Goal: Task Accomplishment & Management: Complete application form

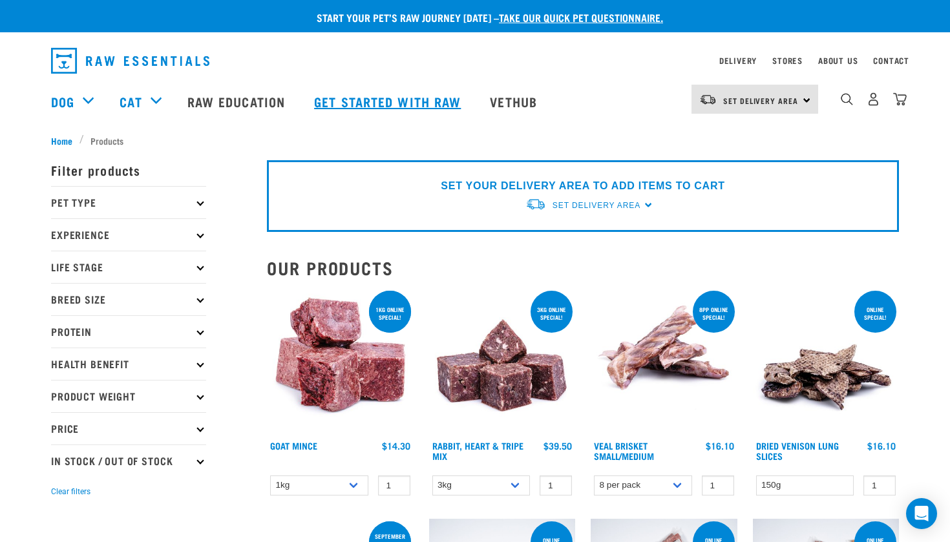
click at [405, 90] on link "Get started with Raw" at bounding box center [389, 102] width 176 height 52
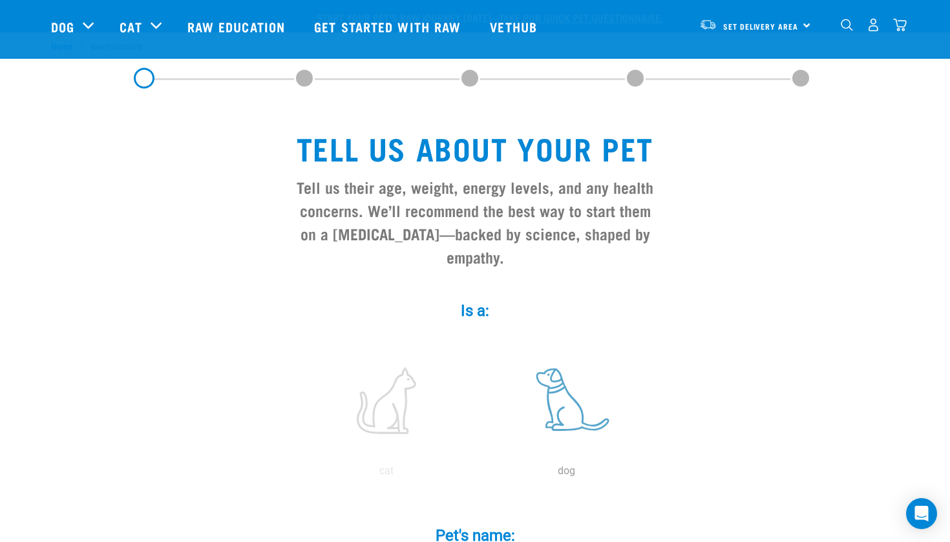
scroll to position [188, 0]
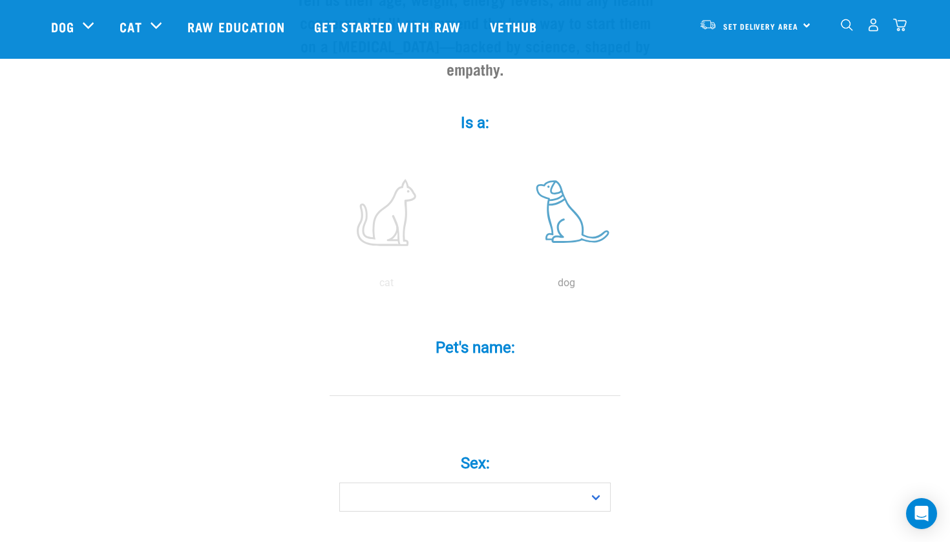
click at [565, 238] on label at bounding box center [566, 213] width 175 height 110
click at [476, 286] on input "radio" at bounding box center [476, 286] width 0 height 0
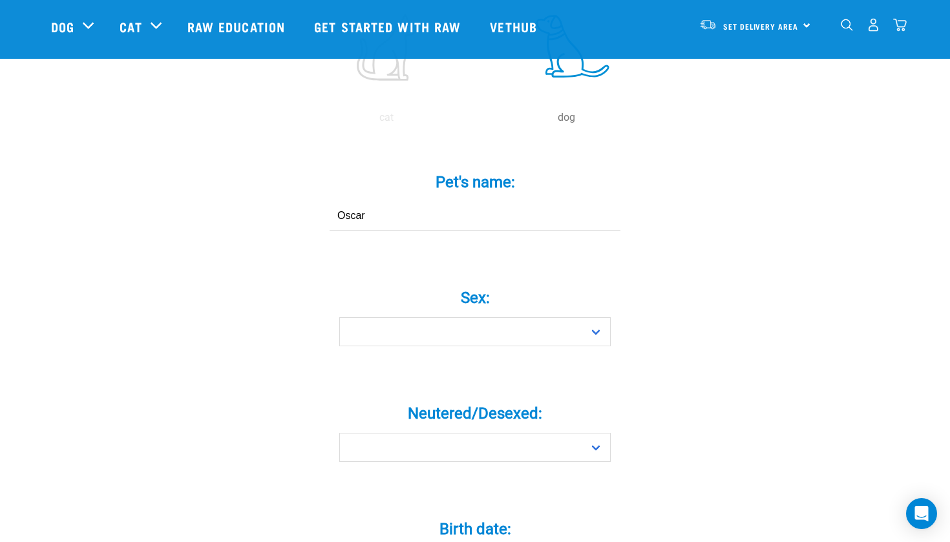
scroll to position [357, 0]
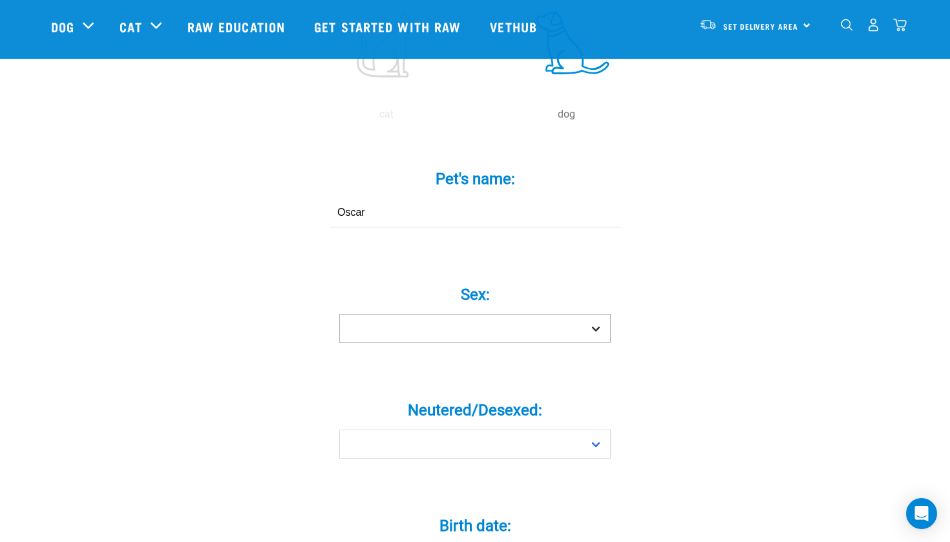
type input "Oscar"
select select "boy"
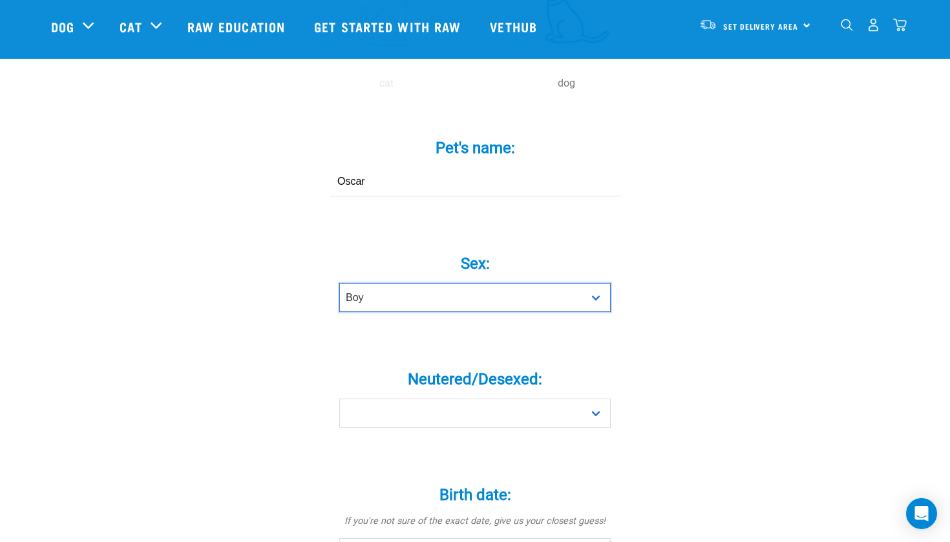
scroll to position [392, 0]
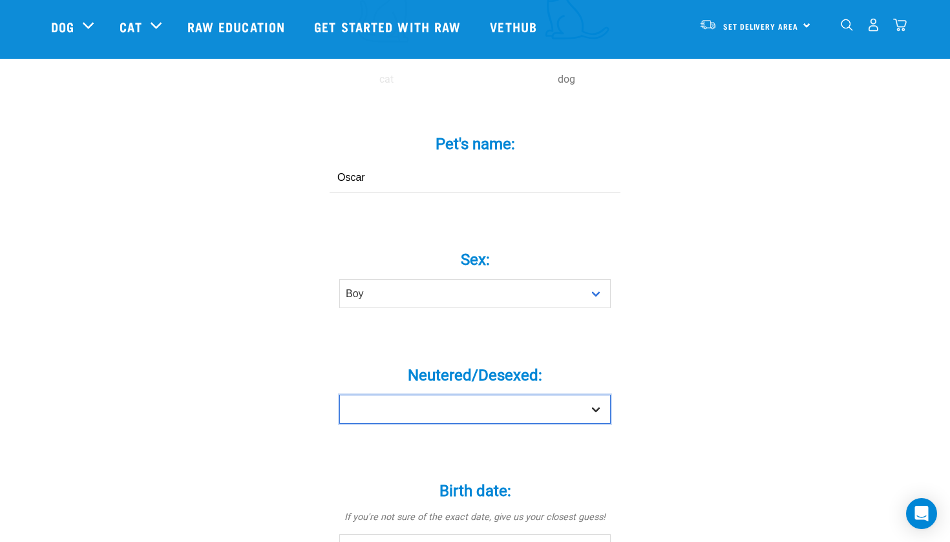
select select "yes"
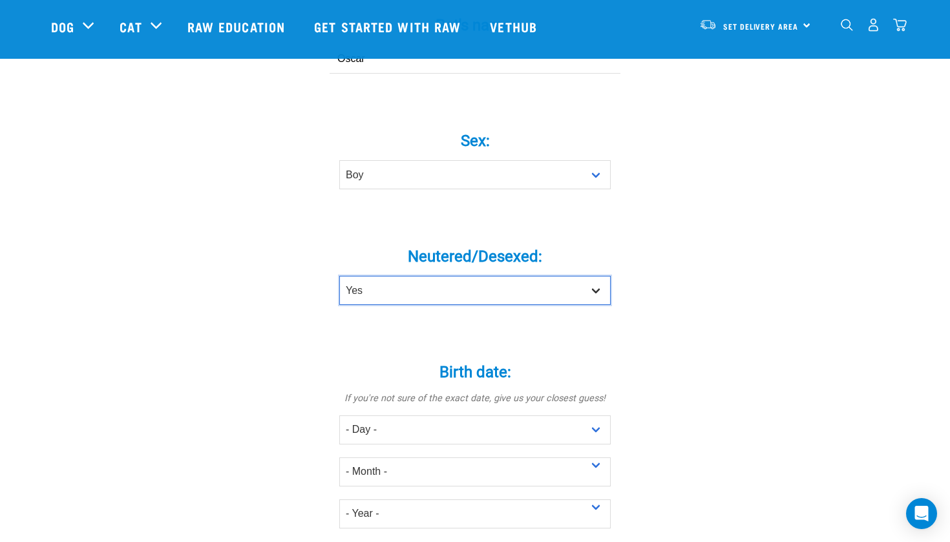
scroll to position [515, 0]
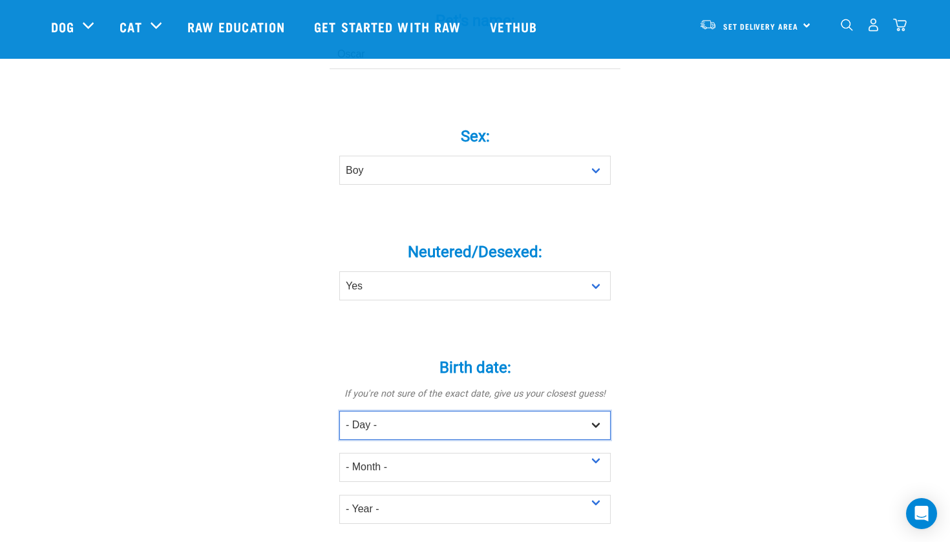
select select "30"
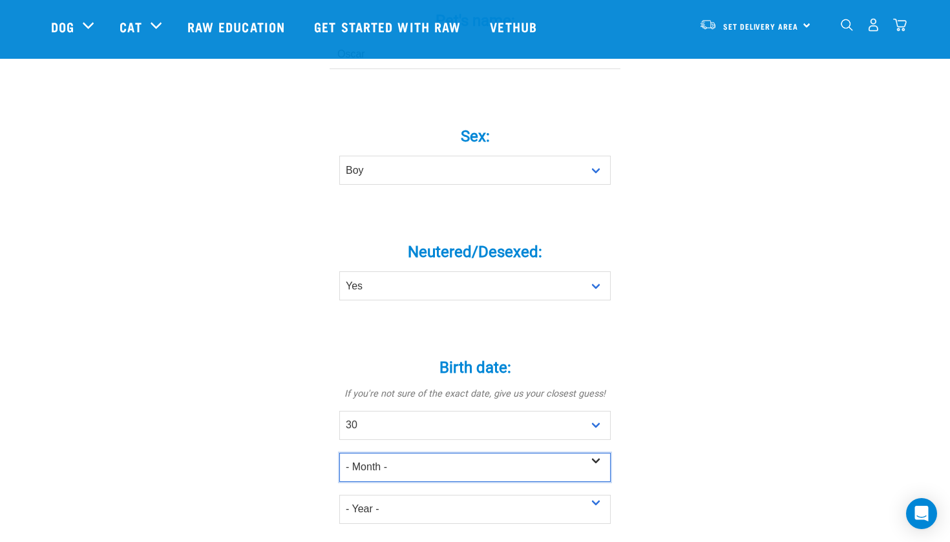
select select "June"
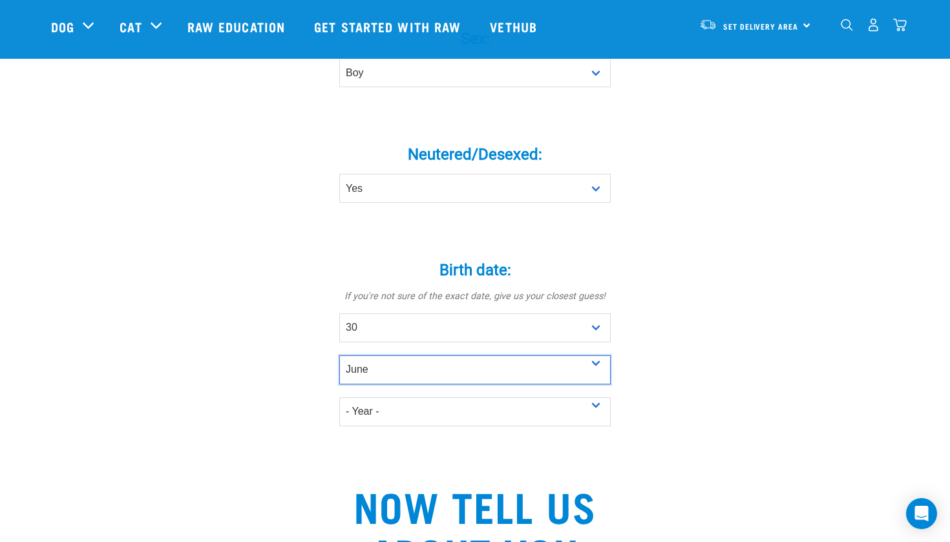
scroll to position [633, 0]
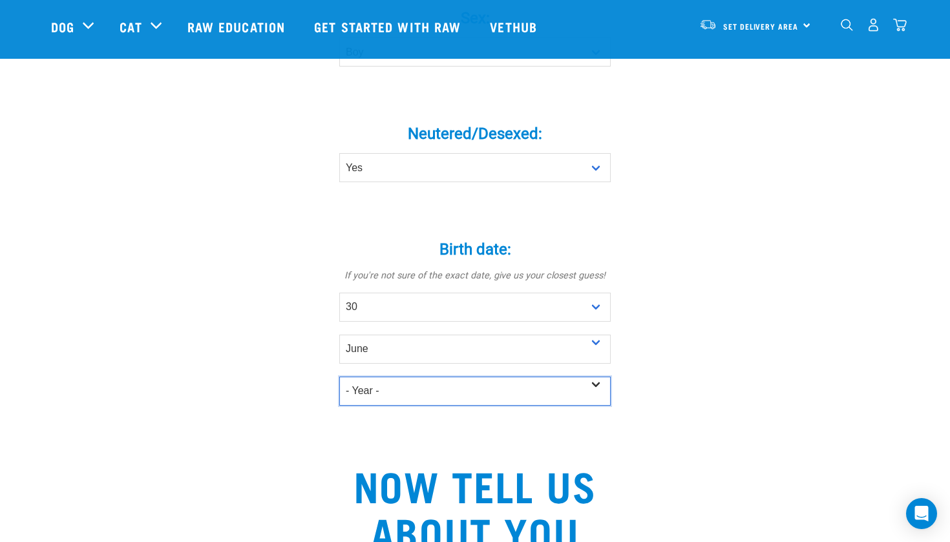
select select "2024"
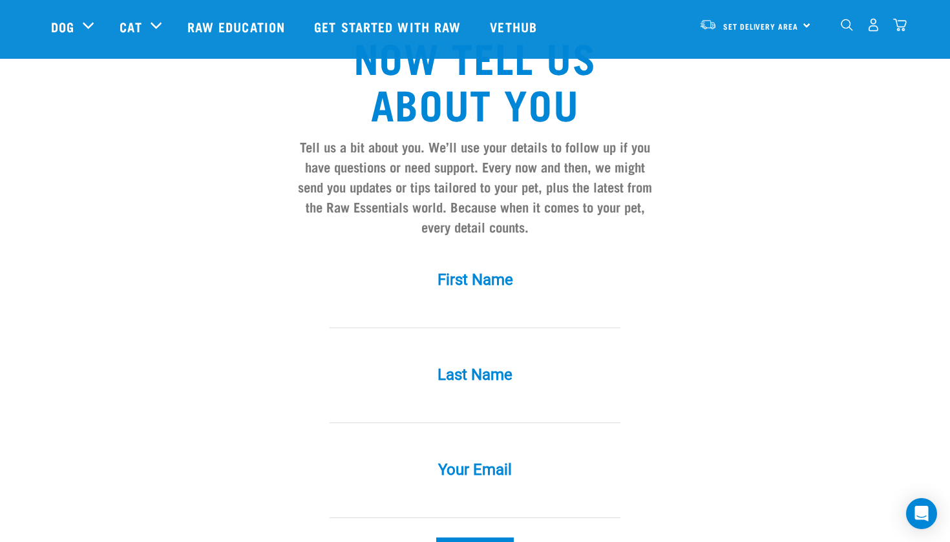
scroll to position [1063, 0]
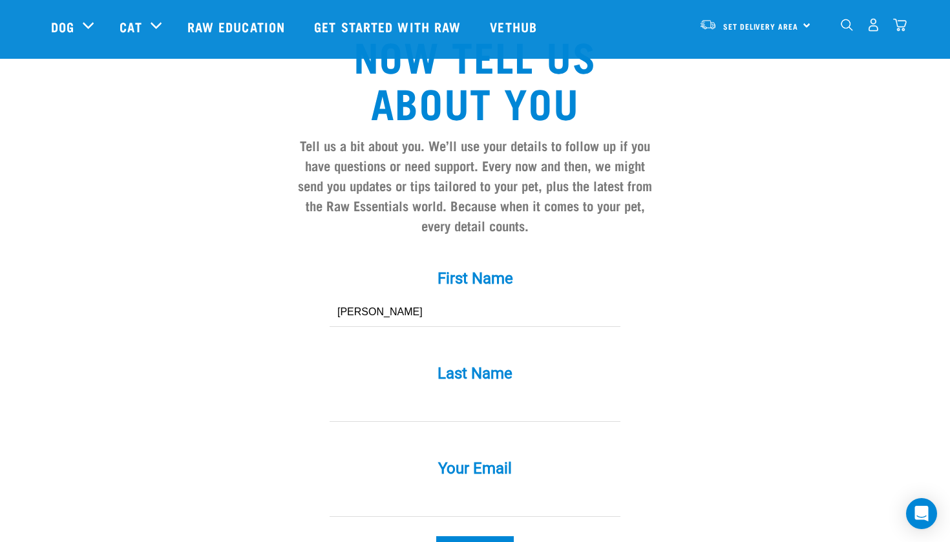
type input "Carol"
type input "Corlett"
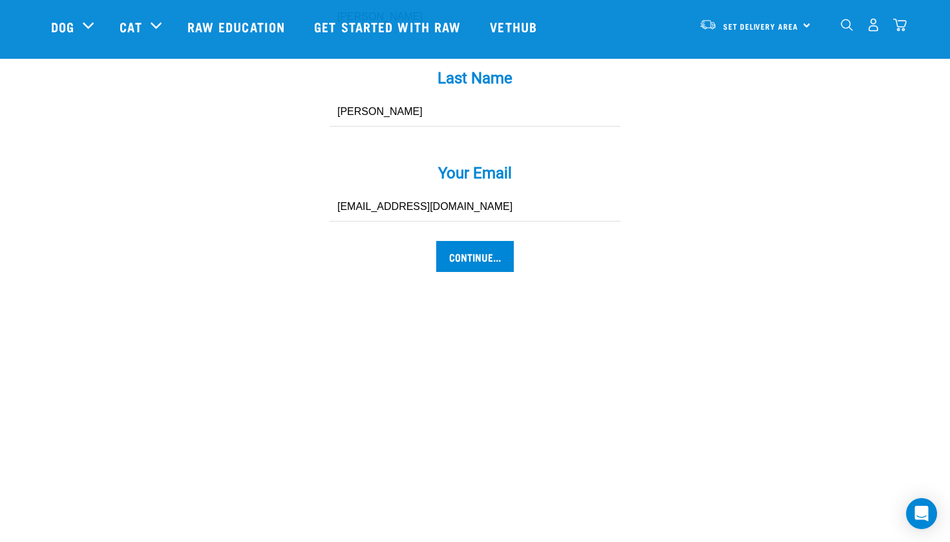
scroll to position [1361, 0]
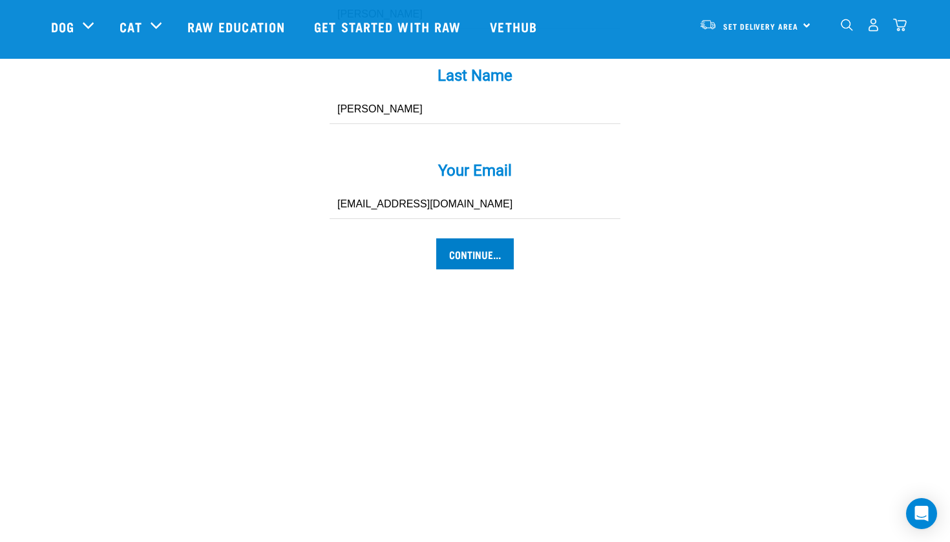
type input "corlettifamily@gmail.com"
click at [470, 270] on input "Continue..." at bounding box center [475, 254] width 78 height 31
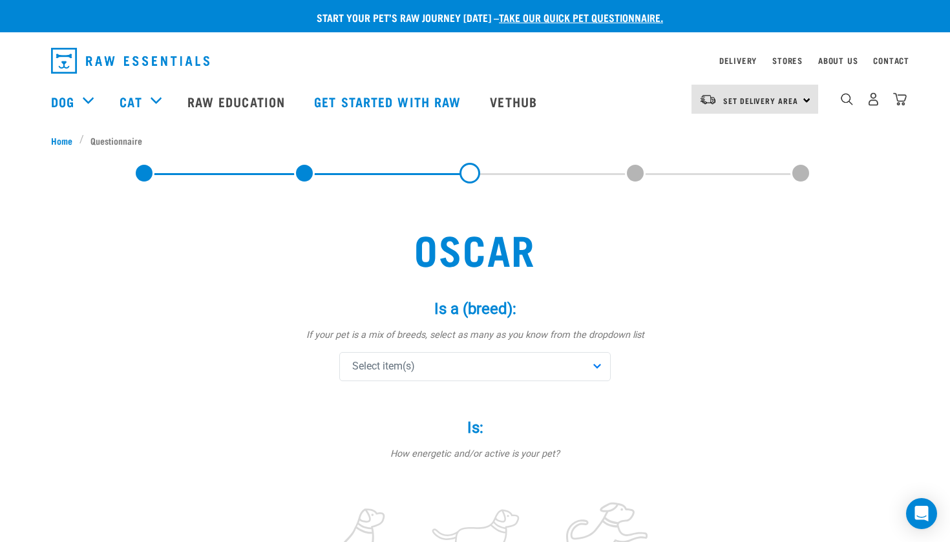
click at [443, 359] on div "Select item(s)" at bounding box center [474, 366] width 271 height 29
click at [430, 394] on input "text" at bounding box center [475, 402] width 265 height 29
type input "dac"
click at [355, 436] on div "Dachshund" at bounding box center [475, 430] width 265 height 27
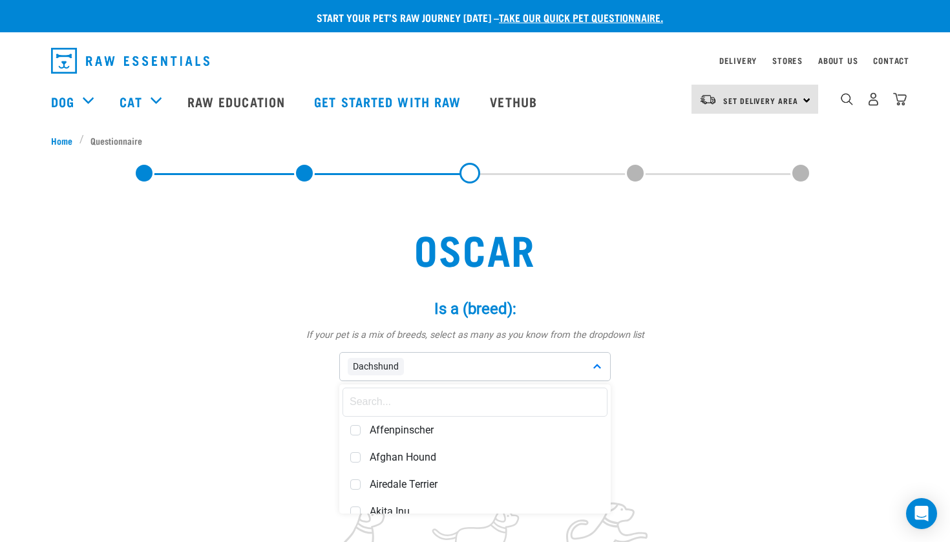
click at [446, 408] on input "text" at bounding box center [475, 402] width 265 height 29
type input "mi"
click at [379, 399] on input "mi" at bounding box center [475, 402] width 265 height 29
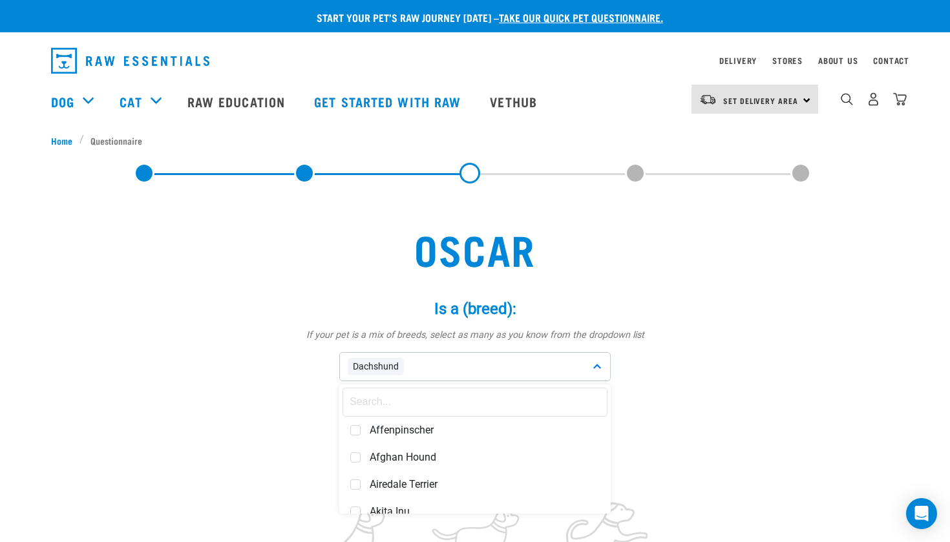
click at [445, 367] on div "Dachshund" at bounding box center [474, 366] width 271 height 29
click at [444, 367] on div "Dachshund" at bounding box center [474, 366] width 271 height 29
click at [360, 407] on input "text" at bounding box center [475, 402] width 265 height 29
type input "m"
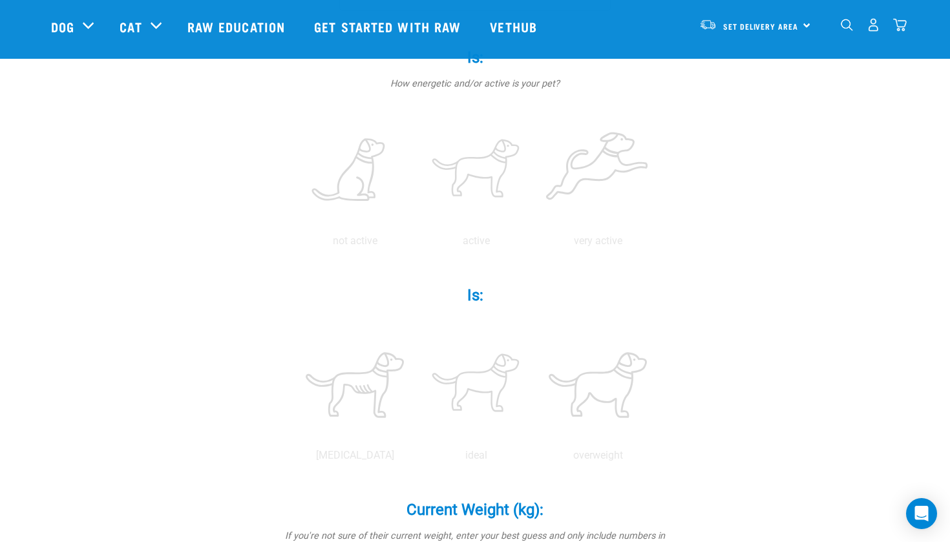
scroll to position [275, 0]
click at [613, 398] on label at bounding box center [598, 385] width 116 height 110
click at [537, 459] on input "radio" at bounding box center [537, 459] width 0 height 0
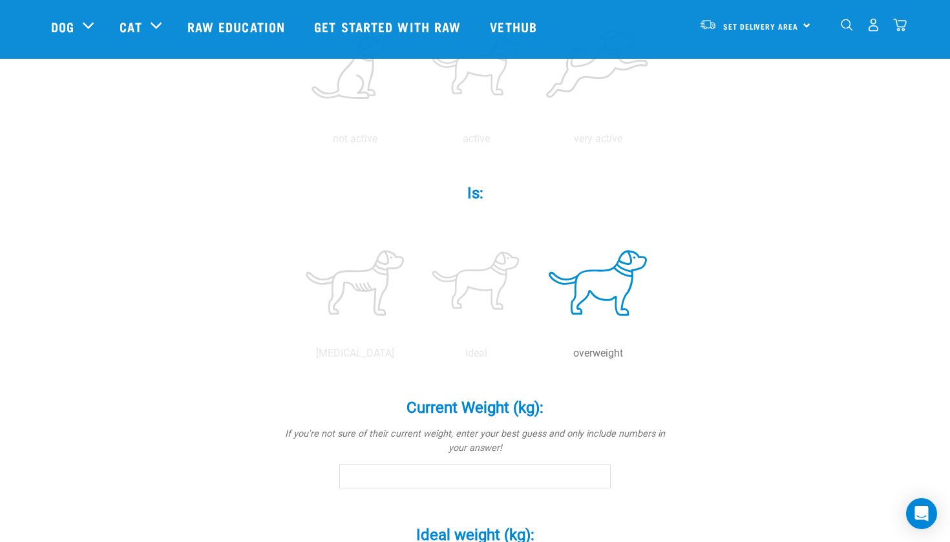
scroll to position [387, 0]
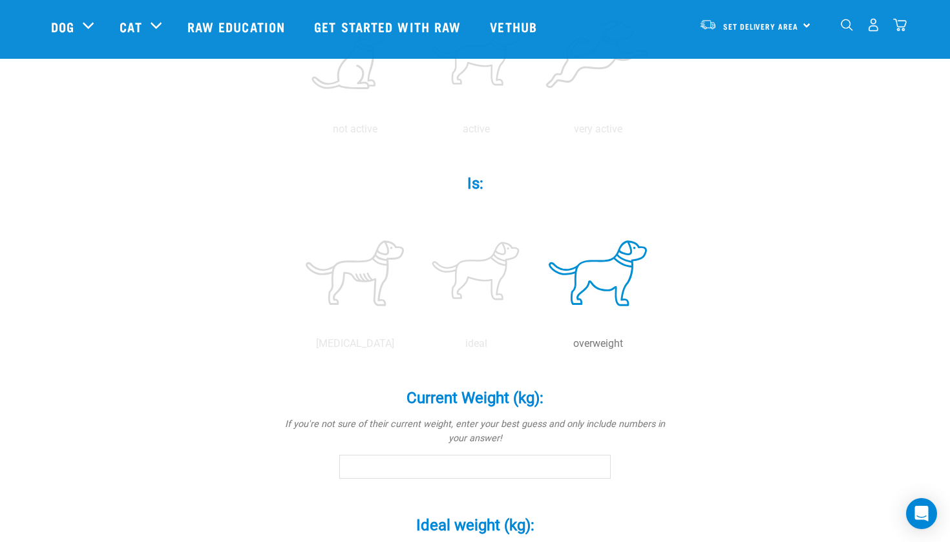
click at [528, 463] on input "Current Weight (kg): *" at bounding box center [474, 466] width 271 height 23
type input "7.7"
click at [715, 435] on div "Oscar Is a (breed): * If your pet is a mix of breeds, select as many as you kno…" at bounding box center [475, 314] width 848 height 1194
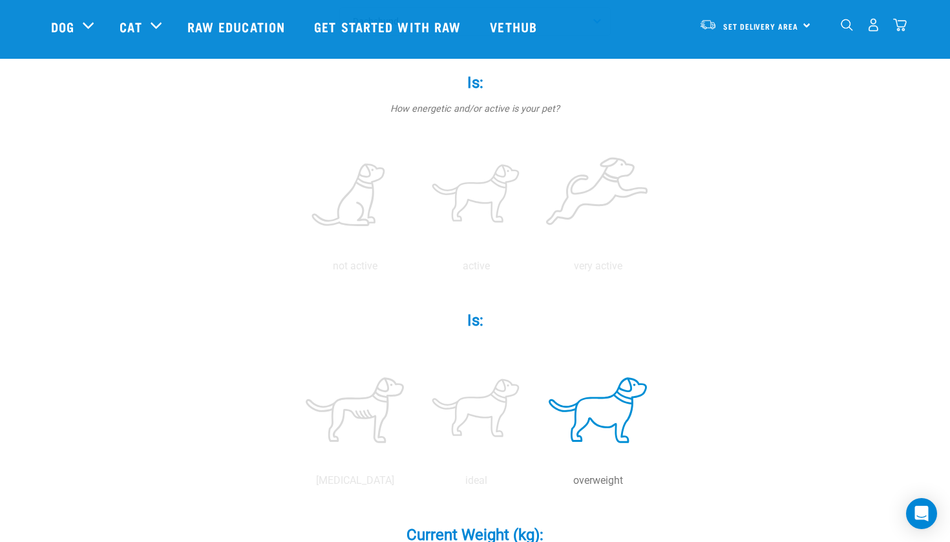
scroll to position [265, 0]
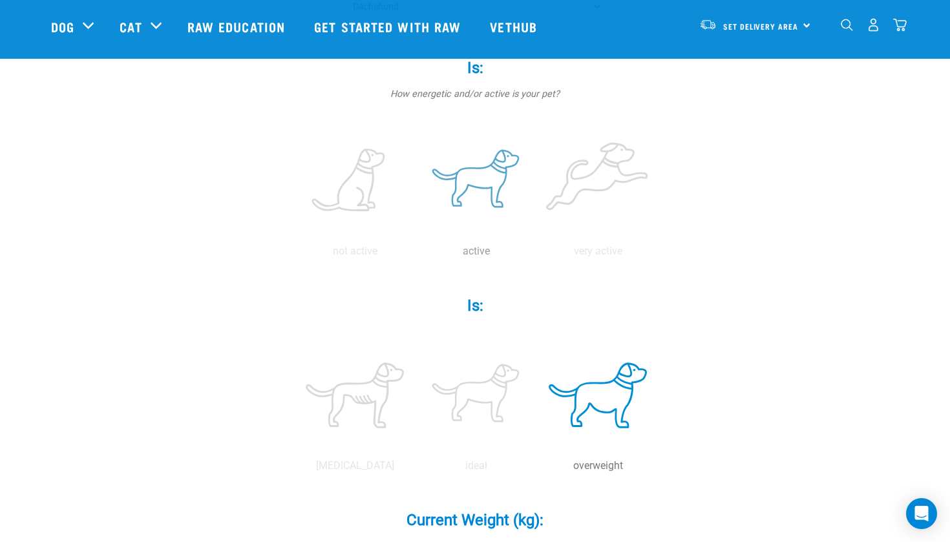
click at [483, 186] on label at bounding box center [476, 181] width 116 height 110
click at [416, 255] on input "radio" at bounding box center [416, 255] width 0 height 0
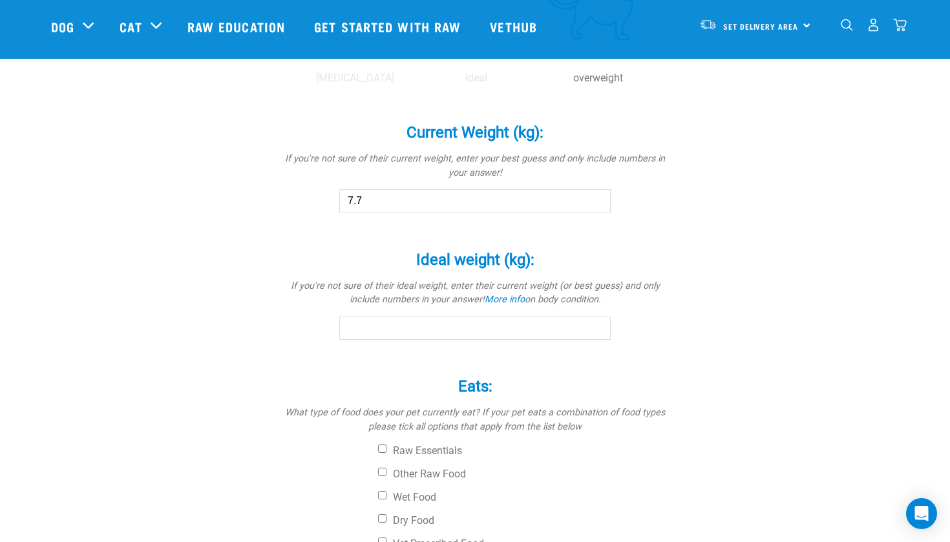
scroll to position [655, 0]
click at [474, 324] on input "Ideal weight (kg): *" at bounding box center [474, 326] width 271 height 23
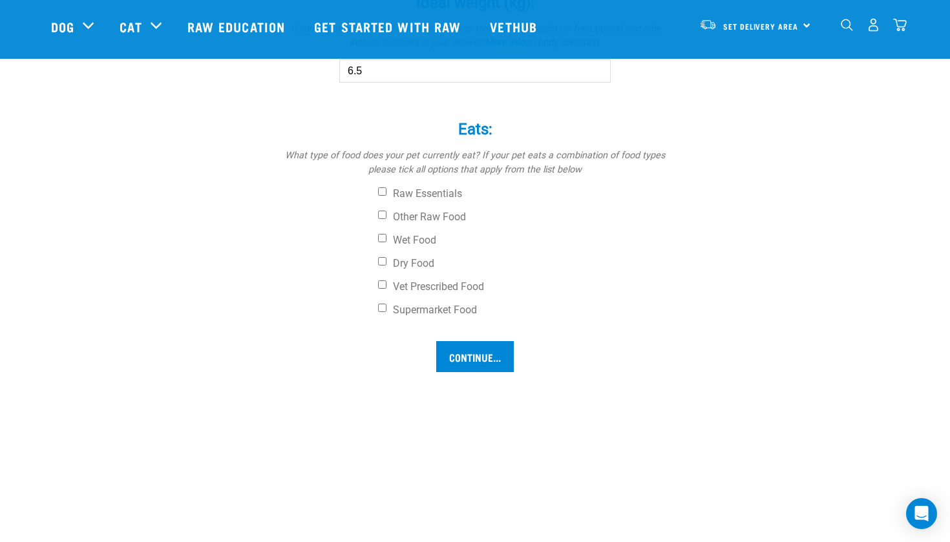
scroll to position [912, 0]
type input "6.5"
click at [420, 243] on div "Raw Essentials Other Raw Food Wet Food Dry Food Vet Prescribed Food Supermarket…" at bounding box center [475, 250] width 388 height 129
click at [421, 232] on label "Wet Food" at bounding box center [523, 238] width 291 height 13
click at [387, 232] on input "Wet Food" at bounding box center [382, 236] width 8 height 8
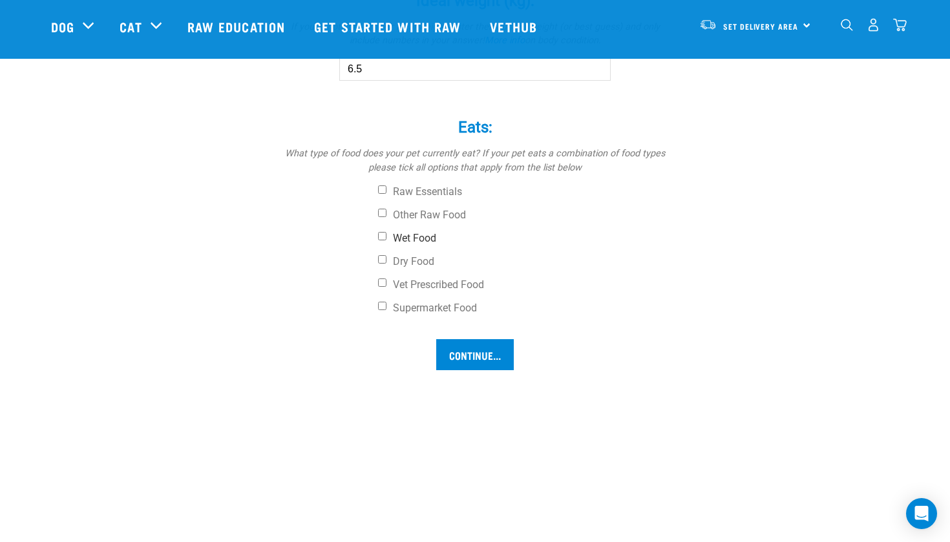
checkbox input "true"
click at [421, 250] on div "Raw Essentials Other Raw Food Wet Food Dry Food Vet Prescribed Food Supermarket…" at bounding box center [475, 250] width 388 height 129
click at [421, 255] on label "Dry Food" at bounding box center [523, 261] width 291 height 13
click at [387, 255] on input "Dry Food" at bounding box center [382, 259] width 8 height 8
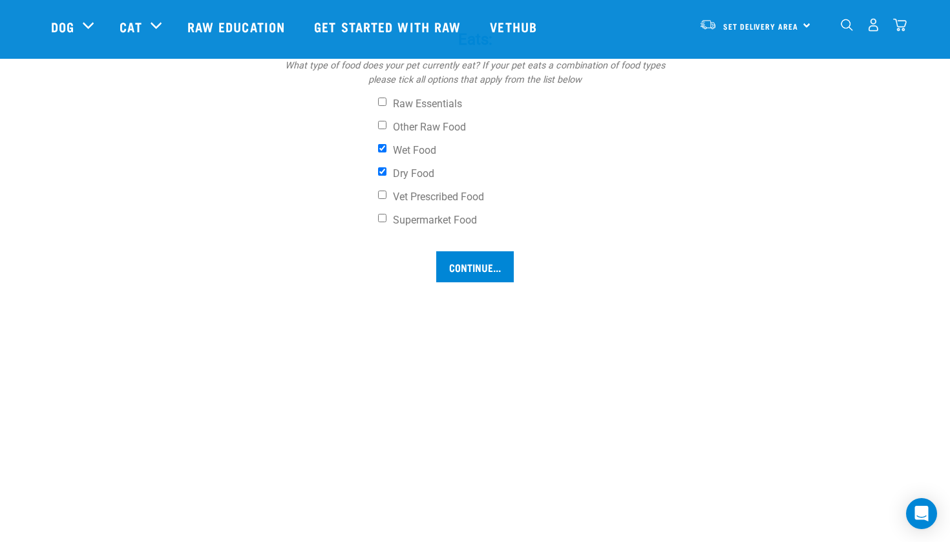
scroll to position [1001, 0]
drag, startPoint x: 477, startPoint y: 259, endPoint x: 368, endPoint y: 279, distance: 110.4
click at [395, 169] on label "Dry Food" at bounding box center [523, 173] width 291 height 13
click at [387, 169] on input "Dry Food" at bounding box center [382, 171] width 8 height 8
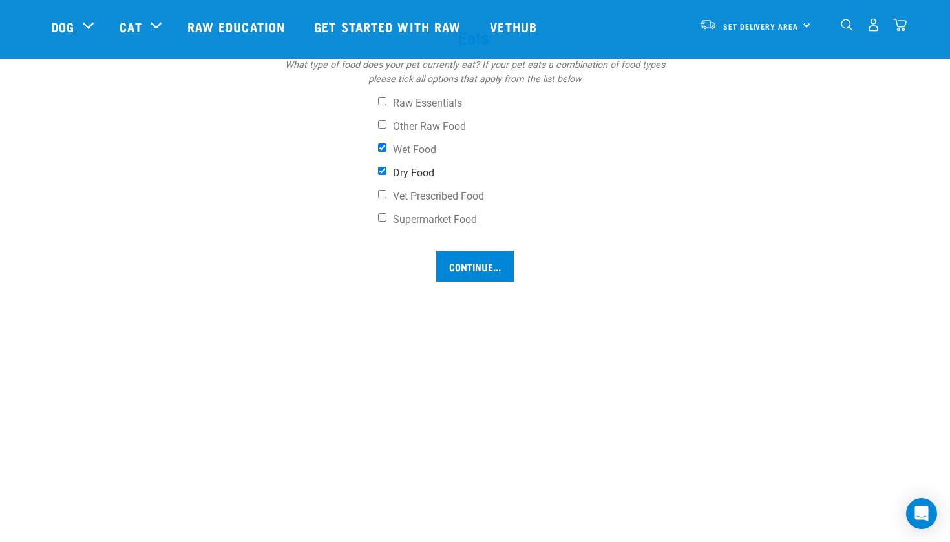
checkbox input "false"
click at [400, 190] on label "Vet Prescribed Food" at bounding box center [523, 196] width 291 height 13
click at [387, 190] on input "Vet Prescribed Food" at bounding box center [382, 194] width 8 height 8
checkbox input "true"
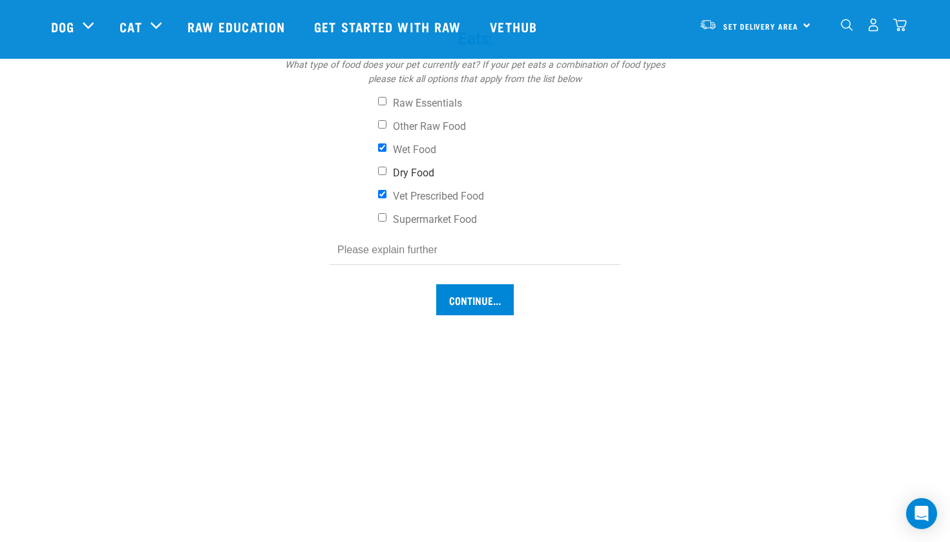
click at [408, 167] on label "Dry Food" at bounding box center [523, 173] width 291 height 13
click at [387, 167] on input "Dry Food" at bounding box center [382, 171] width 8 height 8
checkbox input "true"
click at [411, 190] on label "Vet Prescribed Food" at bounding box center [523, 196] width 291 height 13
click at [387, 190] on input "Vet Prescribed Food" at bounding box center [382, 194] width 8 height 8
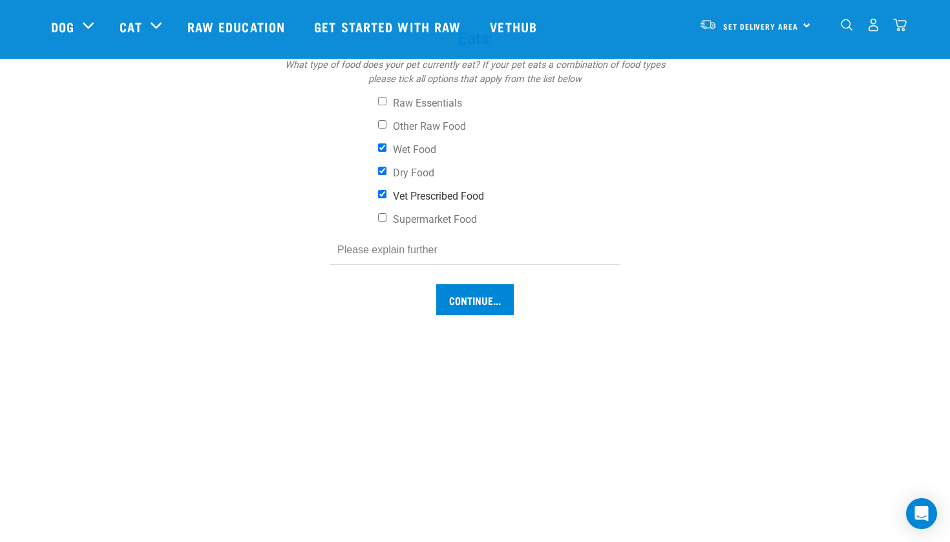
checkbox input "false"
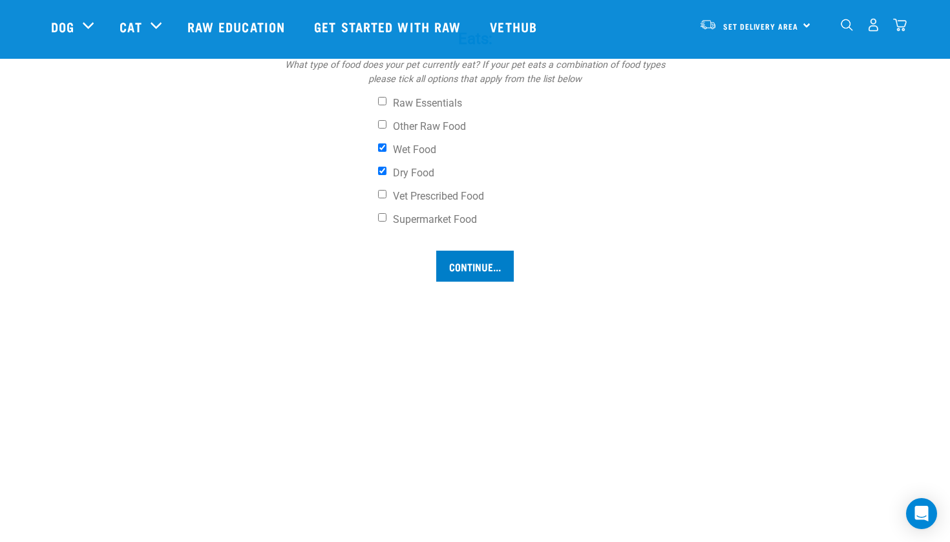
click at [451, 259] on input "Continue..." at bounding box center [475, 266] width 78 height 31
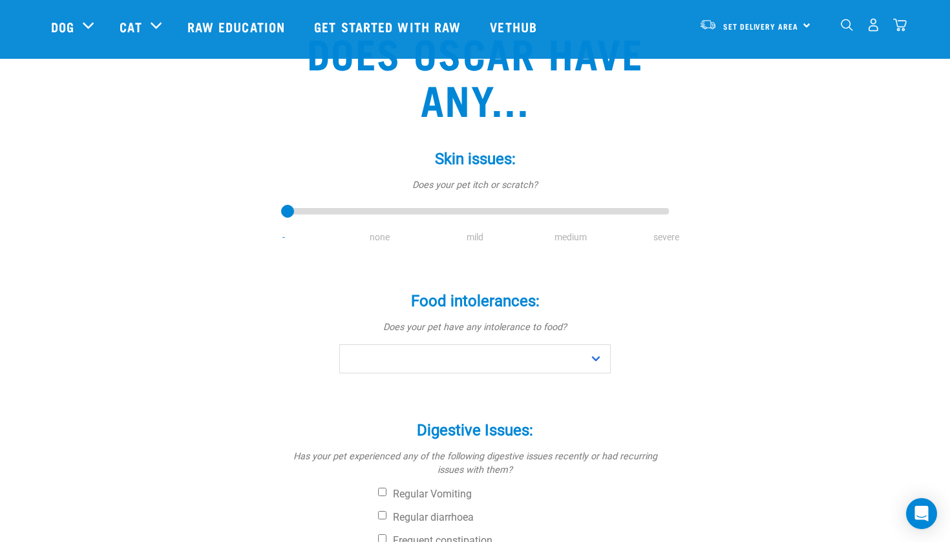
scroll to position [103, 0]
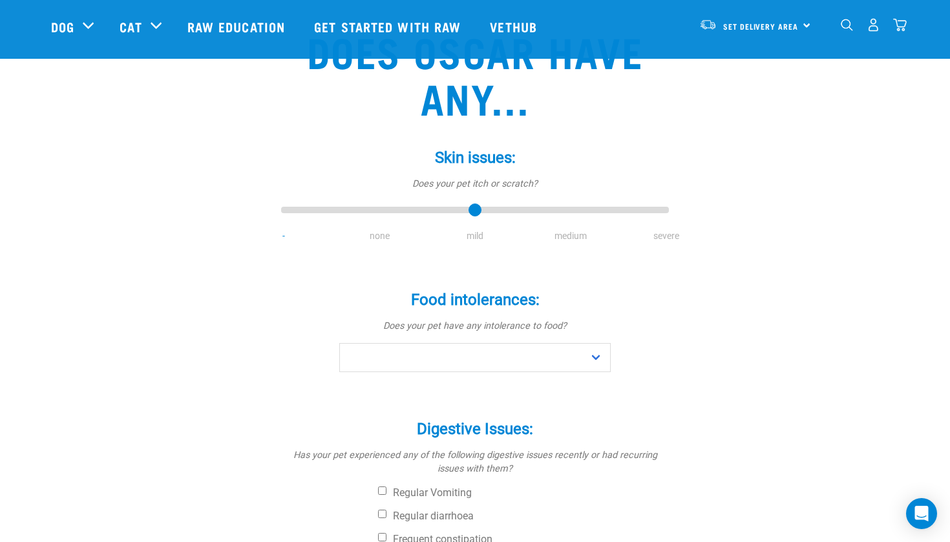
click at [474, 210] on input "range" at bounding box center [475, 211] width 388 height 18
type input "3"
click at [567, 218] on input "range" at bounding box center [475, 211] width 388 height 18
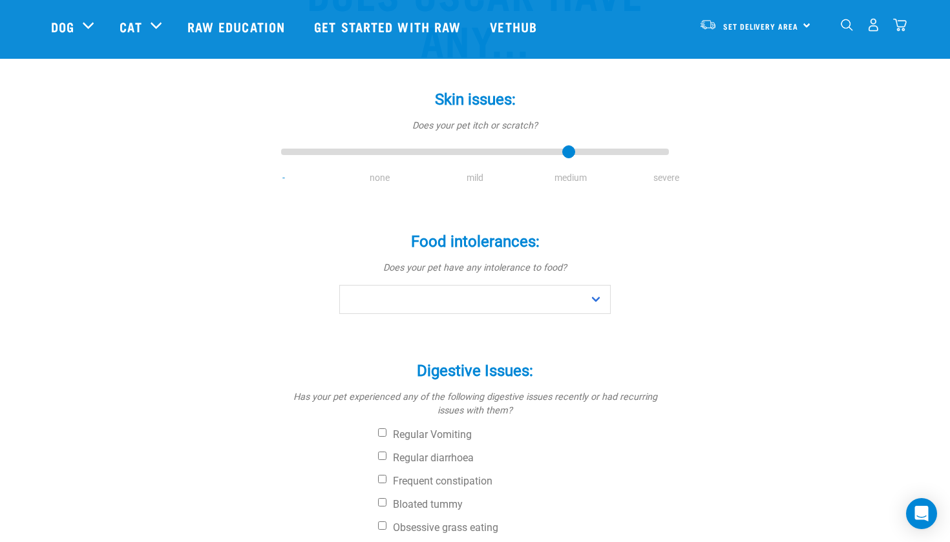
scroll to position [162, 0]
select select "no"
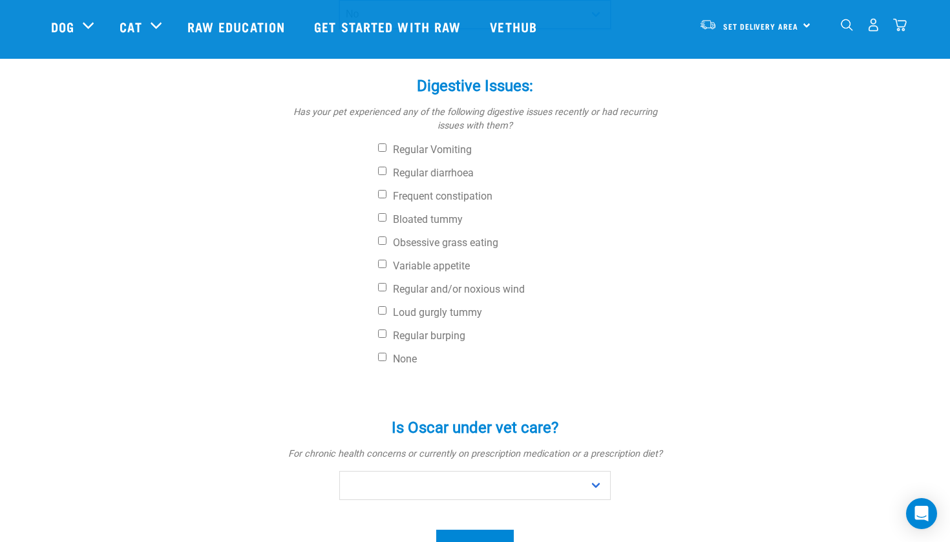
scroll to position [447, 0]
click at [414, 194] on label "Frequent constipation" at bounding box center [523, 195] width 291 height 13
click at [387, 194] on input "Frequent constipation" at bounding box center [382, 193] width 8 height 8
checkbox input "true"
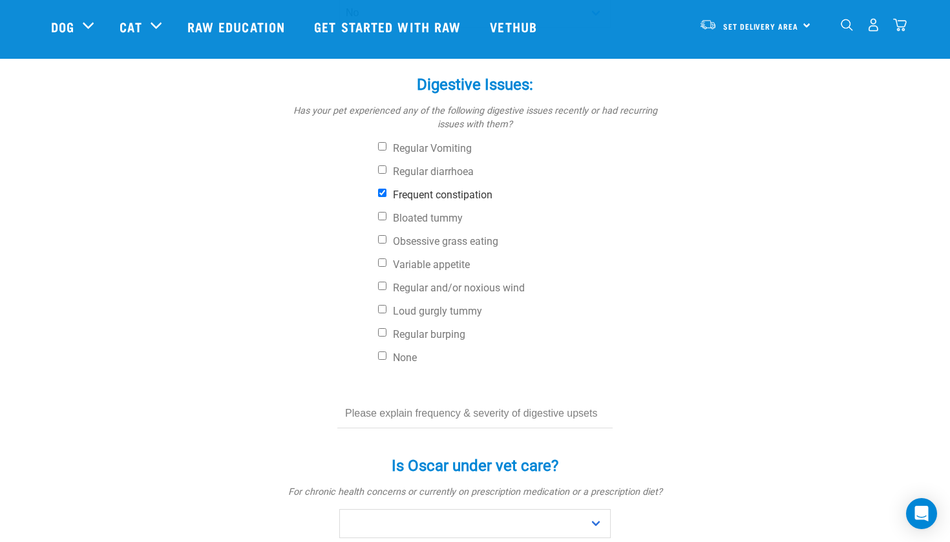
scroll to position [459, 0]
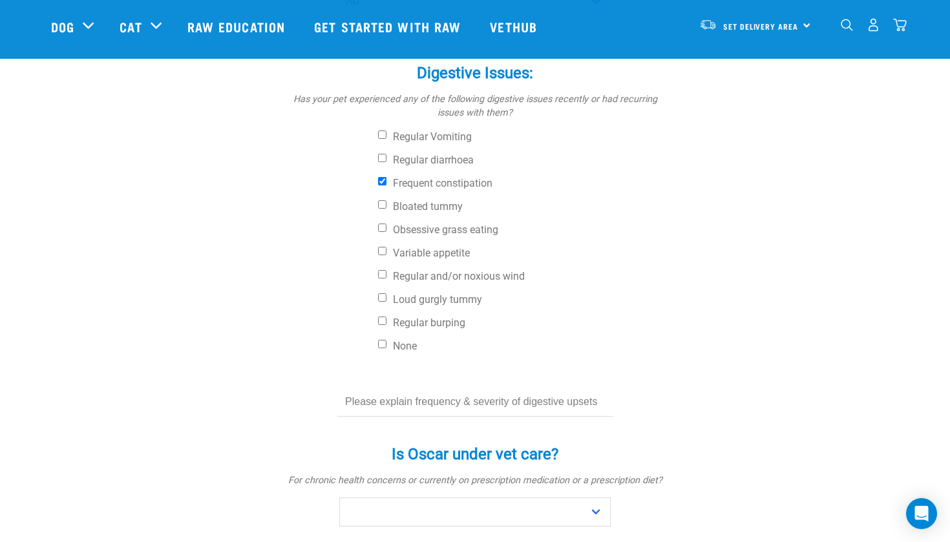
click at [439, 403] on input "text" at bounding box center [474, 402] width 275 height 29
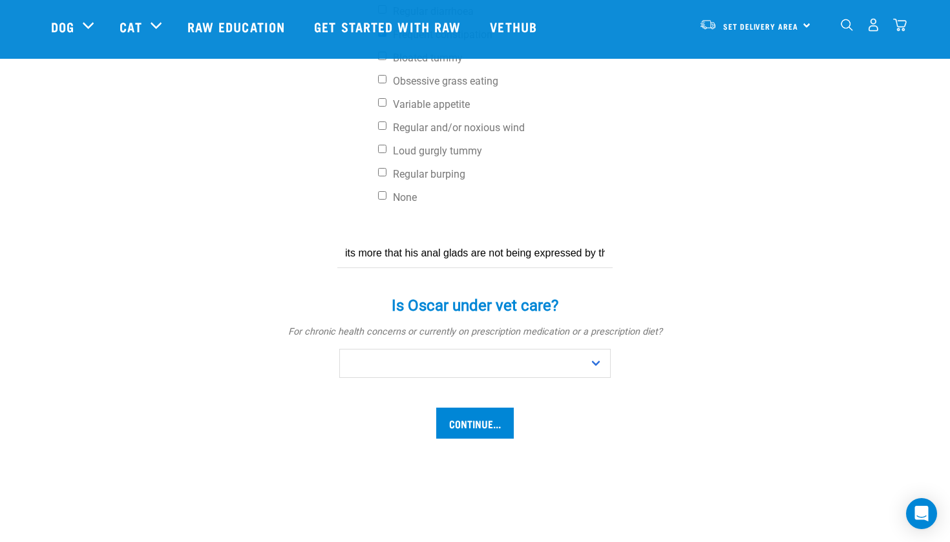
scroll to position [608, 0]
type input "its more that his anal glads are not being expressed by the poo as it exits bec…"
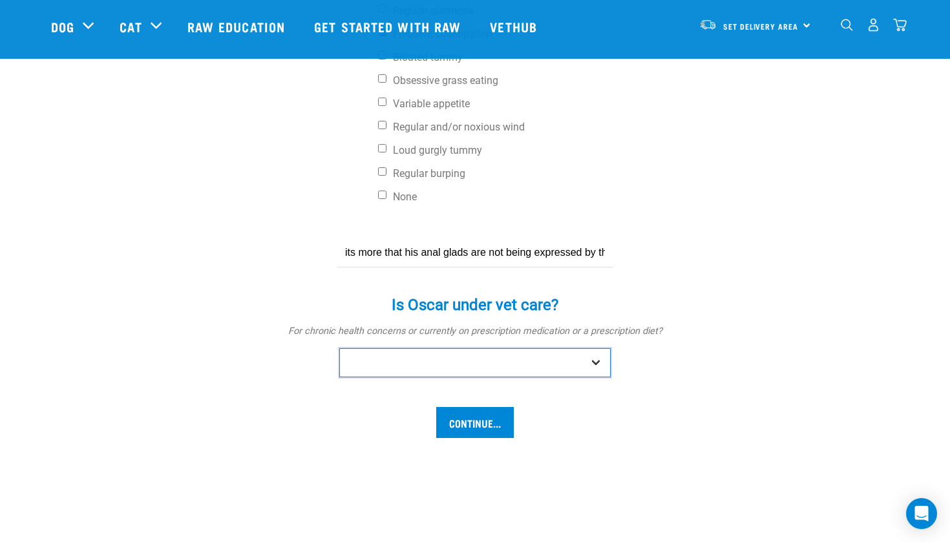
select select "yes"
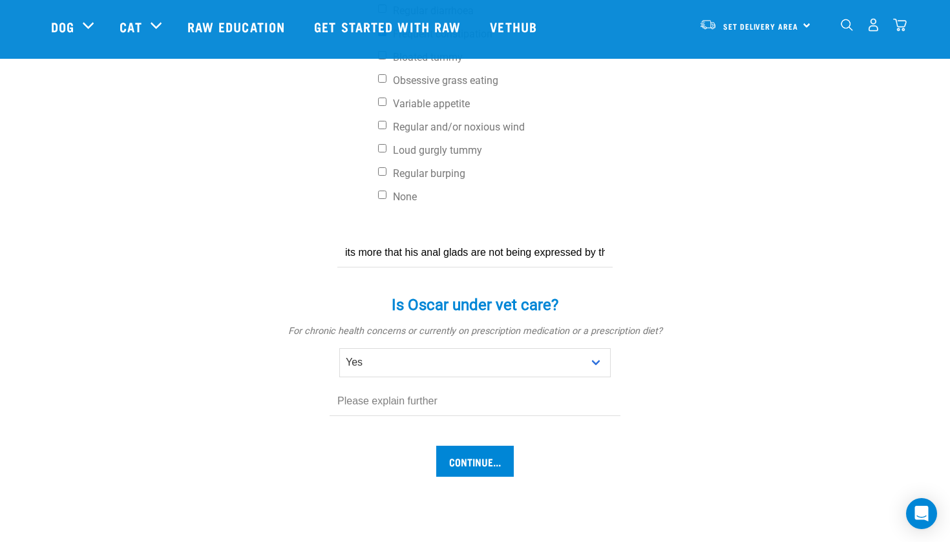
click at [405, 408] on input "text" at bounding box center [475, 401] width 291 height 29
type input "antihistamine- one per day"
click at [486, 457] on input "Continue..." at bounding box center [475, 461] width 78 height 31
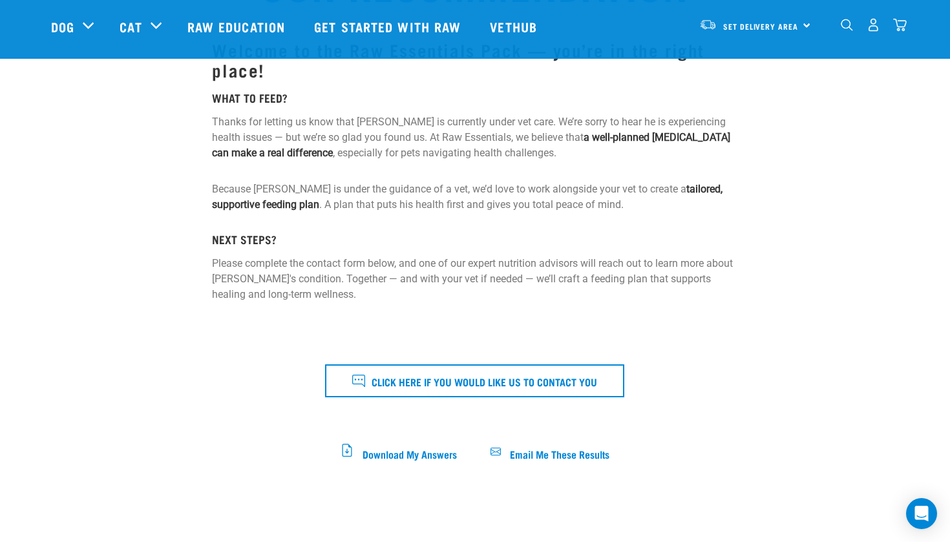
scroll to position [171, 0]
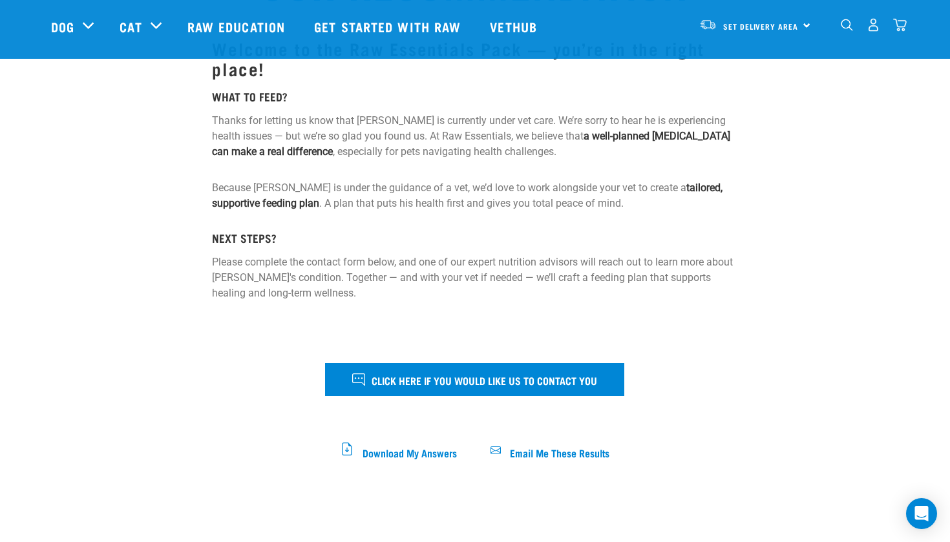
click at [502, 376] on span "Click here if you would like us to contact you" at bounding box center [485, 380] width 226 height 17
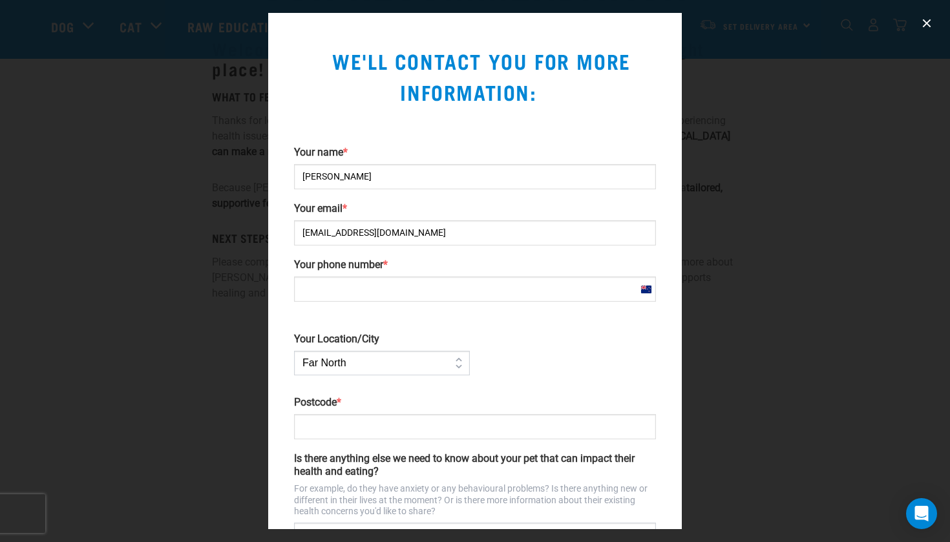
click at [390, 298] on input "Your phone number *" at bounding box center [475, 289] width 362 height 25
type input "0210329992"
select select "Wellington"
click at [370, 427] on input "Postcode *" at bounding box center [475, 426] width 362 height 25
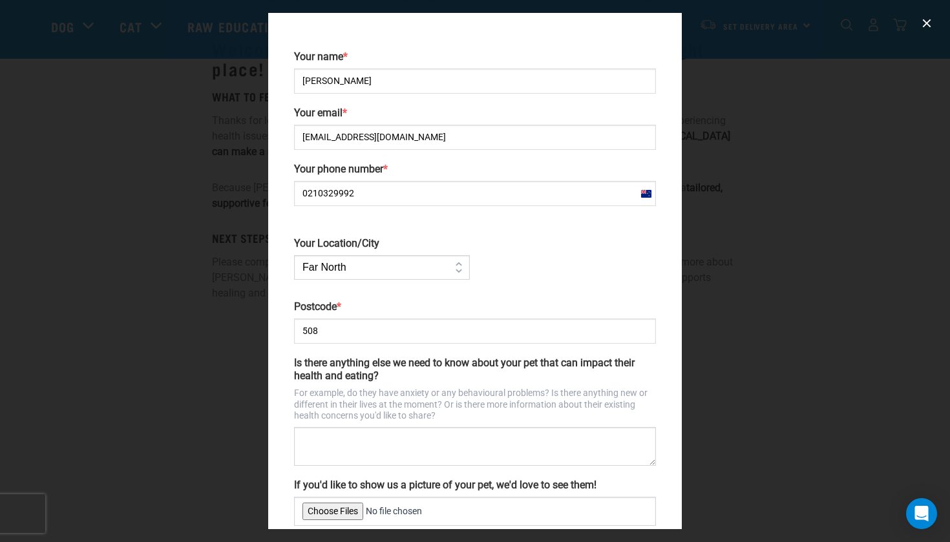
scroll to position [117, 0]
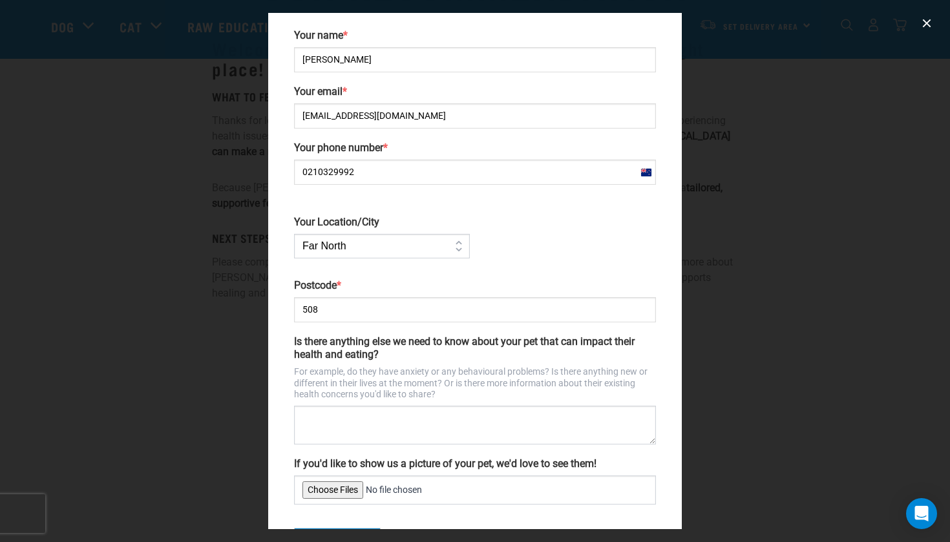
type input "508"
click at [385, 418] on textarea "Is there anything else we need to know about your pet that can impact their hea…" at bounding box center [475, 425] width 362 height 39
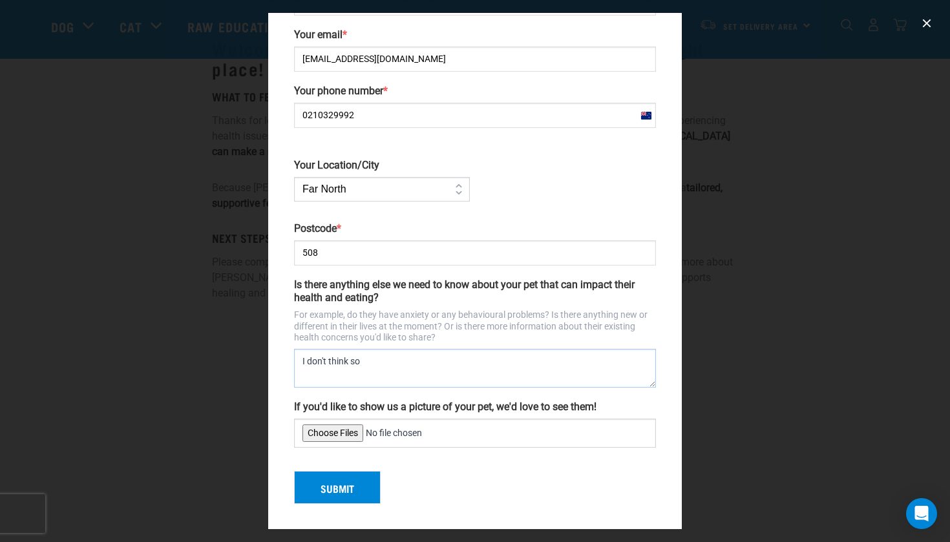
scroll to position [173, 0]
type textarea "I don't think so"
click at [348, 436] on input "If you'd like to show us a picture of your pet, we'd love to see them!" at bounding box center [475, 433] width 362 height 29
type input "C:\fakepath\000063.JPG"
click at [331, 493] on button "Submit" at bounding box center [337, 489] width 87 height 34
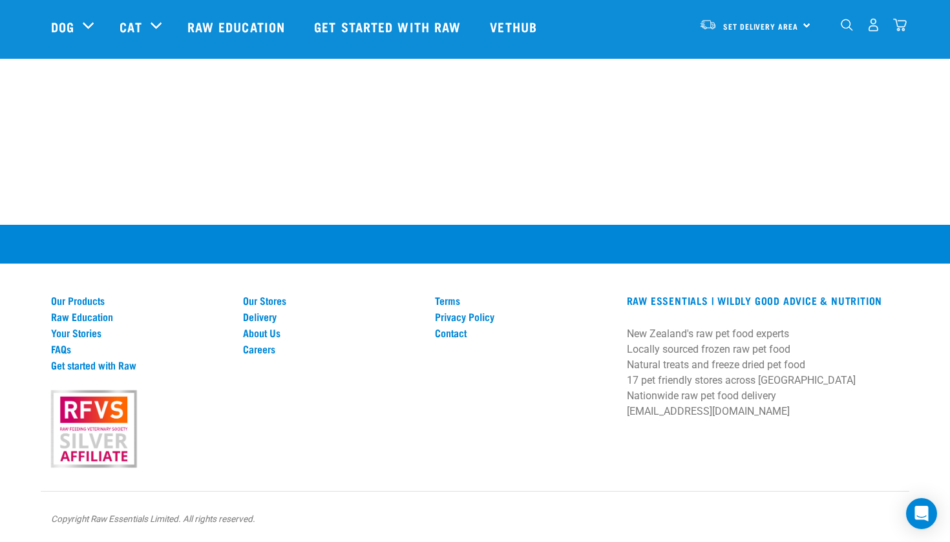
scroll to position [382, 0]
